Goal: Navigation & Orientation: Find specific page/section

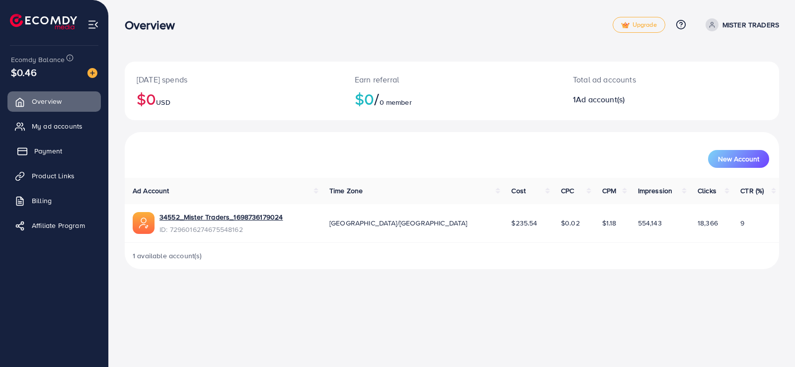
click at [69, 157] on link "Payment" at bounding box center [53, 151] width 93 height 20
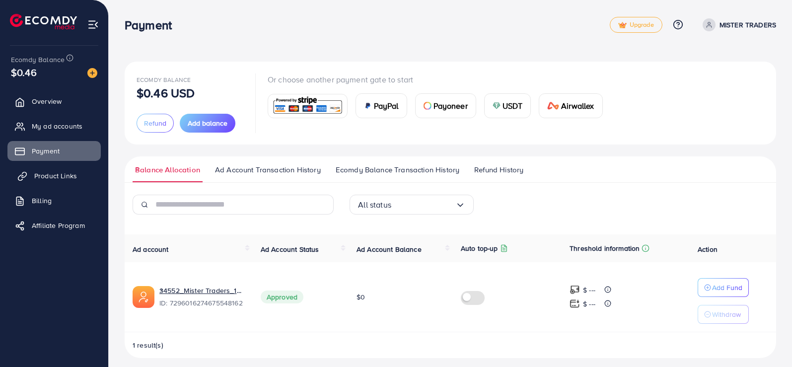
click at [73, 179] on span "Product Links" at bounding box center [55, 176] width 43 height 10
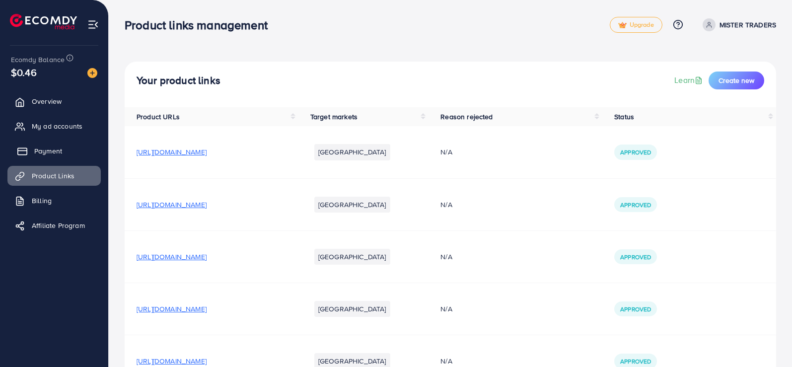
click at [67, 146] on link "Payment" at bounding box center [53, 151] width 93 height 20
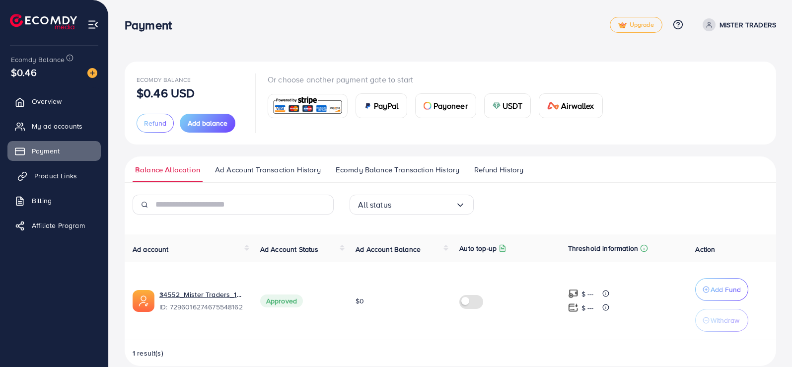
click at [73, 183] on link "Product Links" at bounding box center [53, 176] width 93 height 20
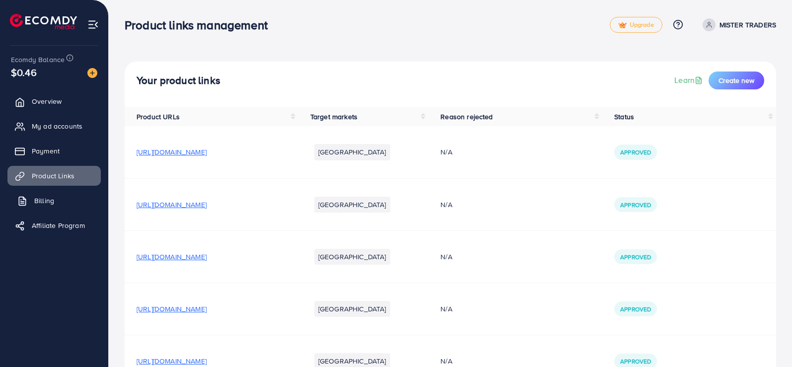
click at [52, 200] on span "Billing" at bounding box center [44, 201] width 20 height 10
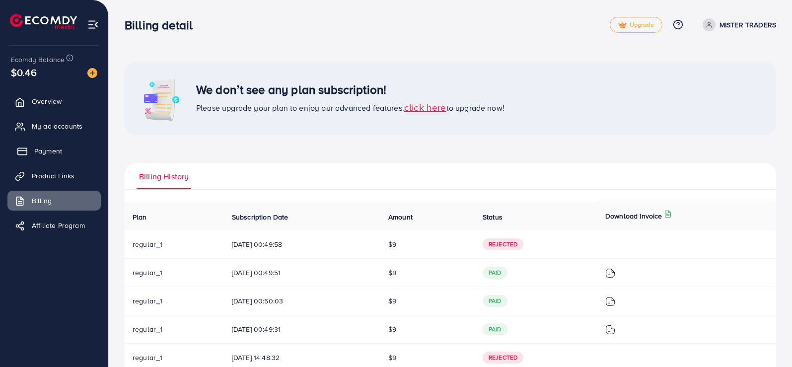
click at [69, 149] on link "Payment" at bounding box center [53, 151] width 93 height 20
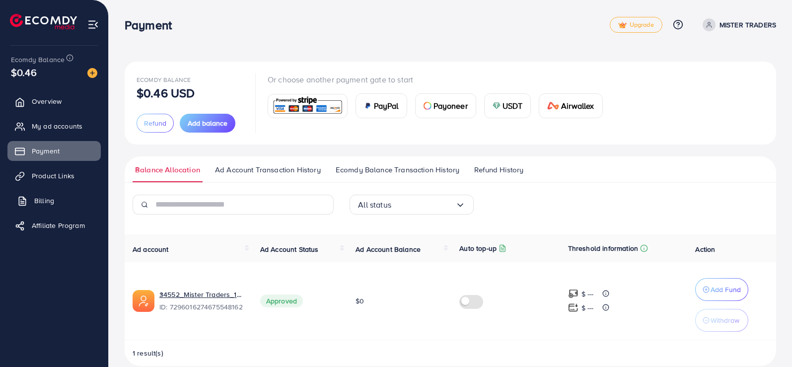
click at [66, 199] on link "Billing" at bounding box center [53, 201] width 93 height 20
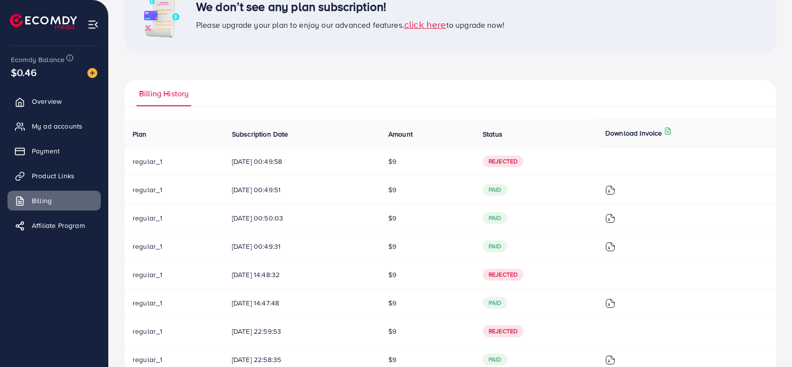
scroll to position [38, 0]
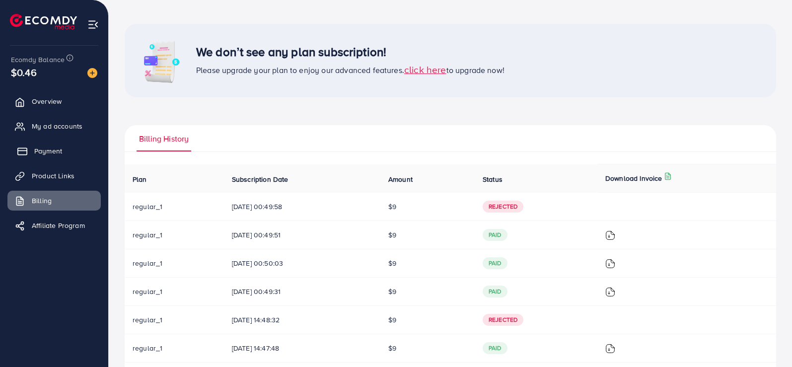
click at [77, 153] on link "Payment" at bounding box center [53, 151] width 93 height 20
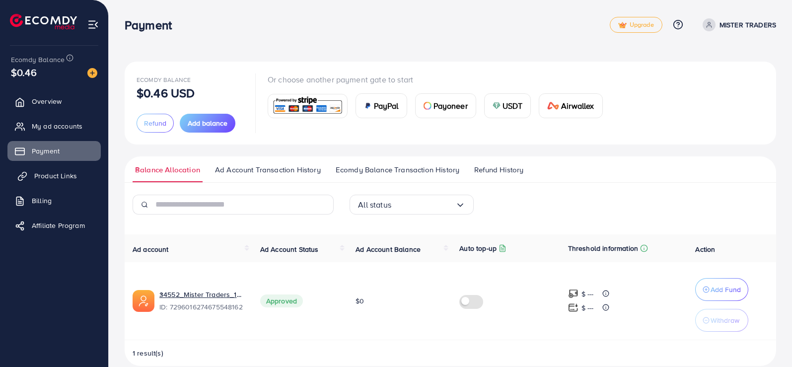
click at [62, 179] on span "Product Links" at bounding box center [55, 176] width 43 height 10
